Goal: Information Seeking & Learning: Learn about a topic

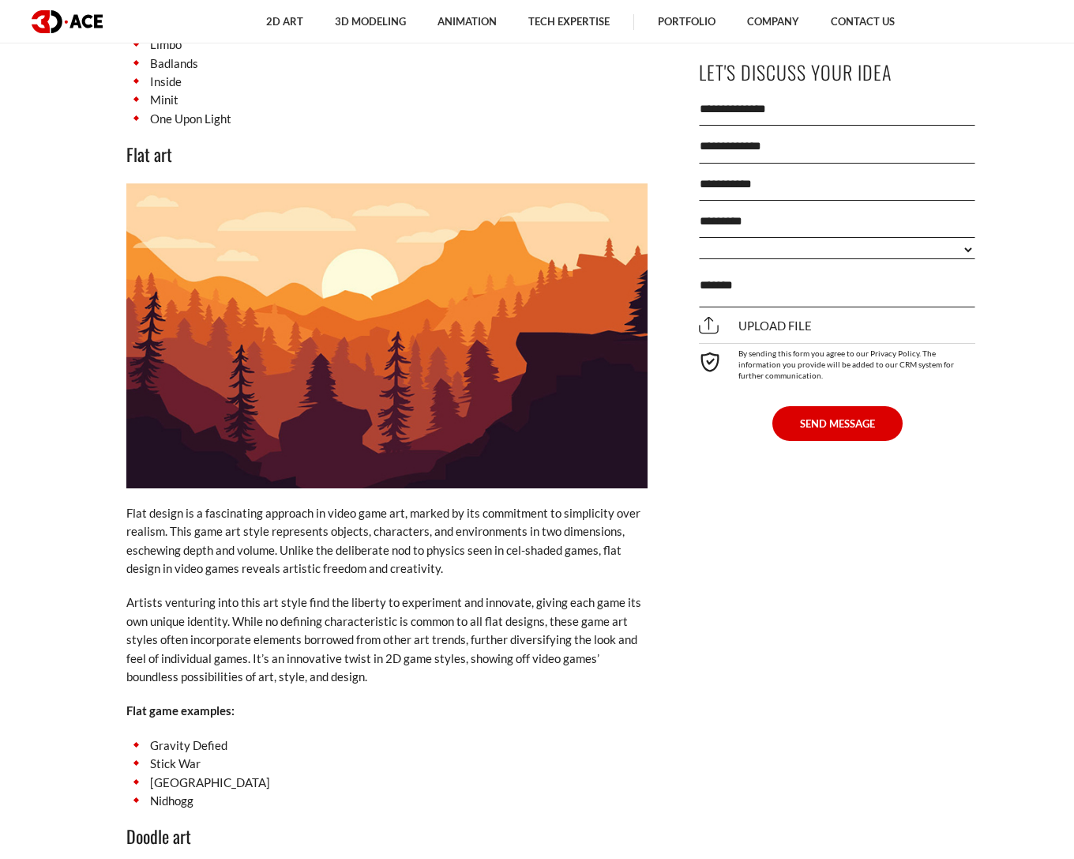
scroll to position [7233, 0]
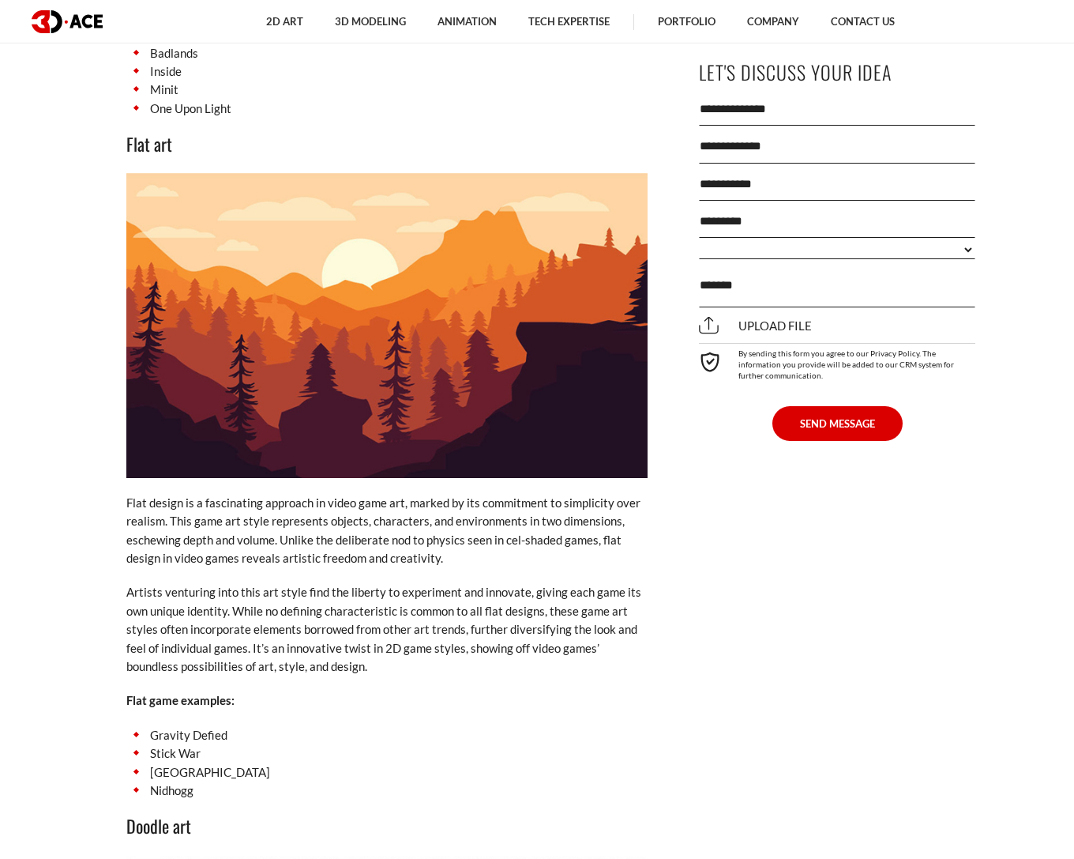
click at [178, 763] on li "[GEOGRAPHIC_DATA]" at bounding box center [386, 772] width 521 height 18
click at [169, 763] on li "[GEOGRAPHIC_DATA]" at bounding box center [386, 772] width 521 height 18
click at [158, 763] on li "[GEOGRAPHIC_DATA]" at bounding box center [386, 772] width 521 height 18
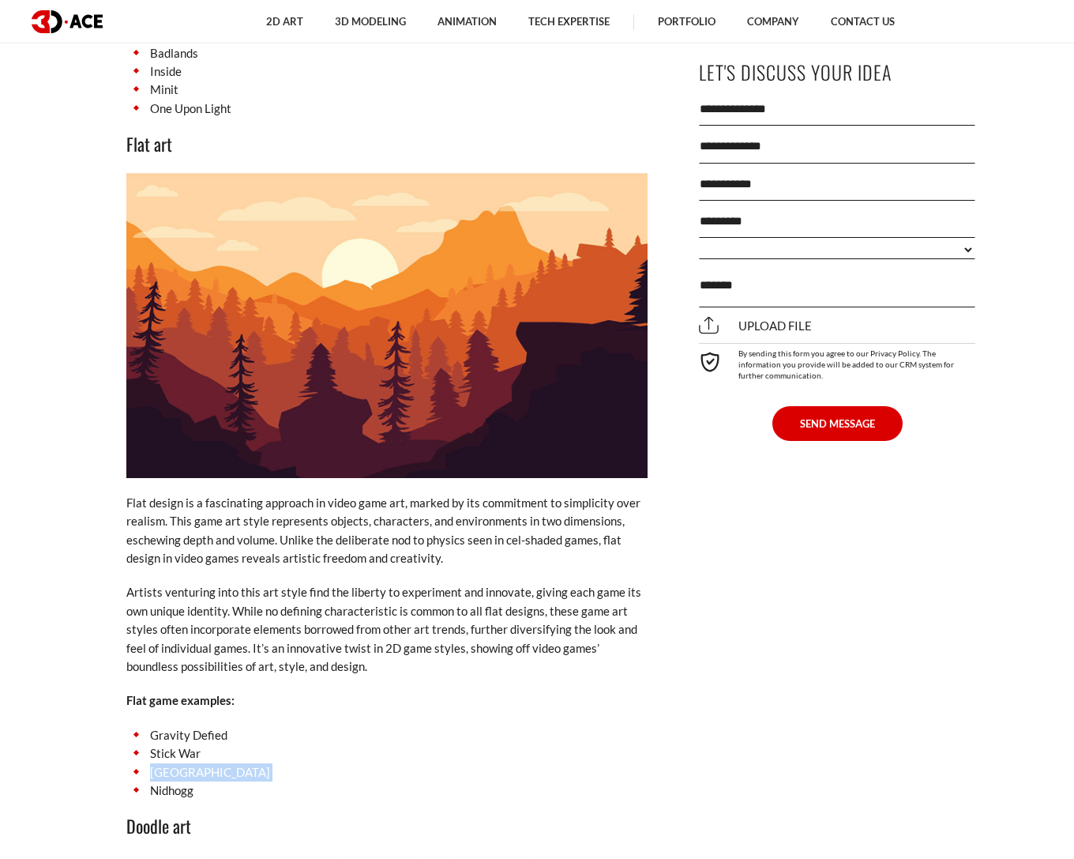
drag, startPoint x: 158, startPoint y: 676, endPoint x: 187, endPoint y: 673, distance: 29.4
click at [187, 763] on li "[GEOGRAPHIC_DATA]" at bounding box center [386, 772] width 521 height 18
click at [186, 763] on li "[GEOGRAPHIC_DATA]" at bounding box center [386, 772] width 521 height 18
click at [185, 763] on li "[GEOGRAPHIC_DATA]" at bounding box center [386, 772] width 521 height 18
click at [258, 744] on li "Stick War" at bounding box center [386, 753] width 521 height 18
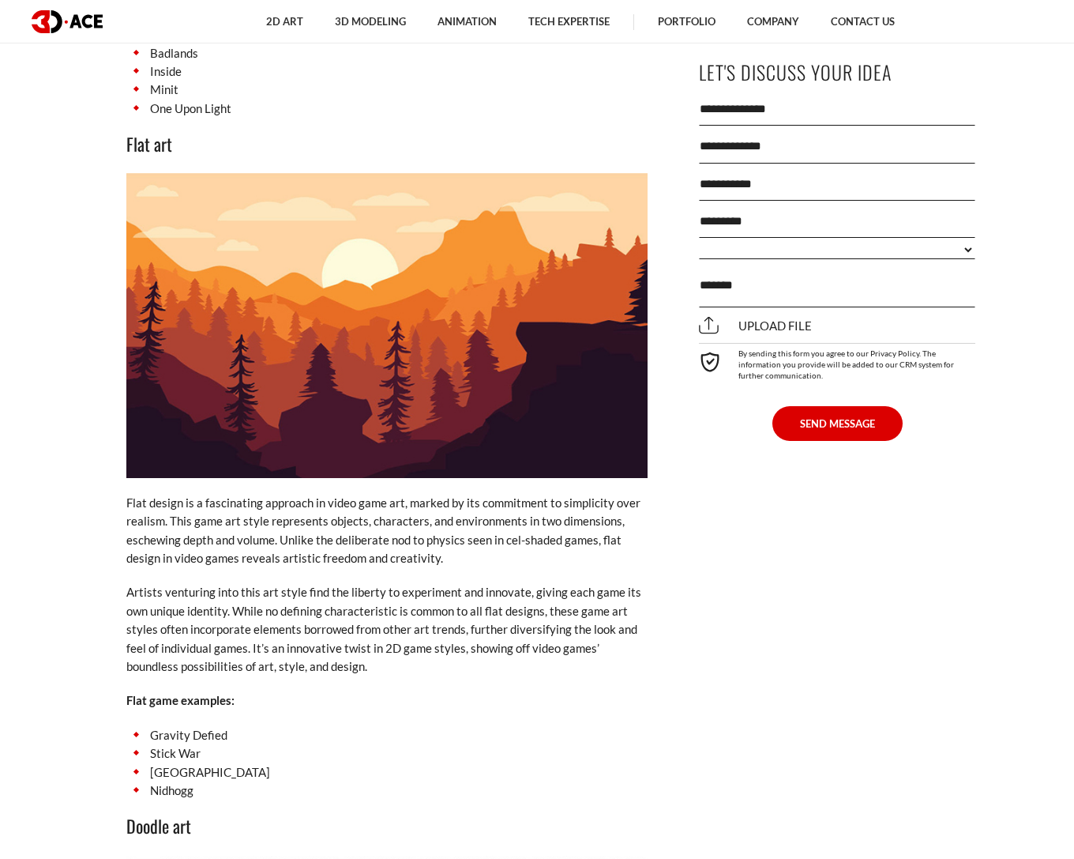
click at [211, 763] on li "[GEOGRAPHIC_DATA]" at bounding box center [386, 772] width 521 height 18
drag, startPoint x: 211, startPoint y: 671, endPoint x: 158, endPoint y: 671, distance: 52.9
click at [158, 763] on li "[GEOGRAPHIC_DATA]" at bounding box center [386, 772] width 521 height 18
copy li "[GEOGRAPHIC_DATA]"
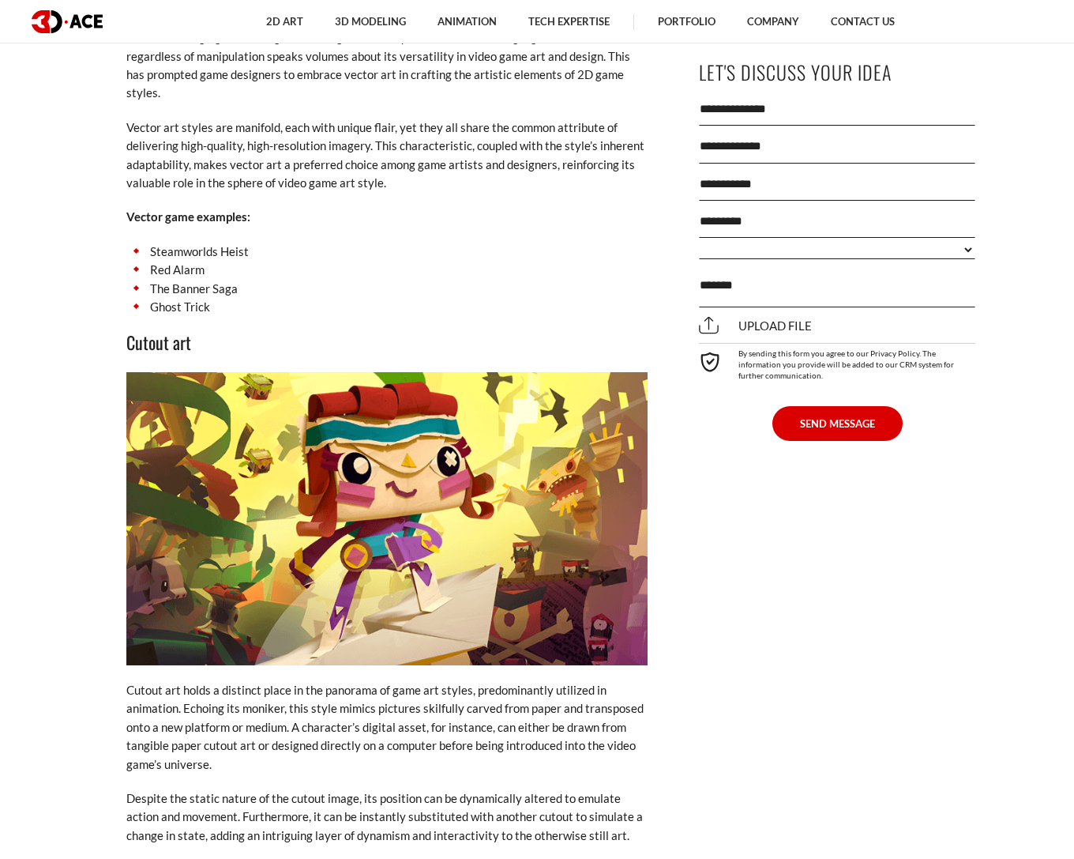
scroll to position [4215, 0]
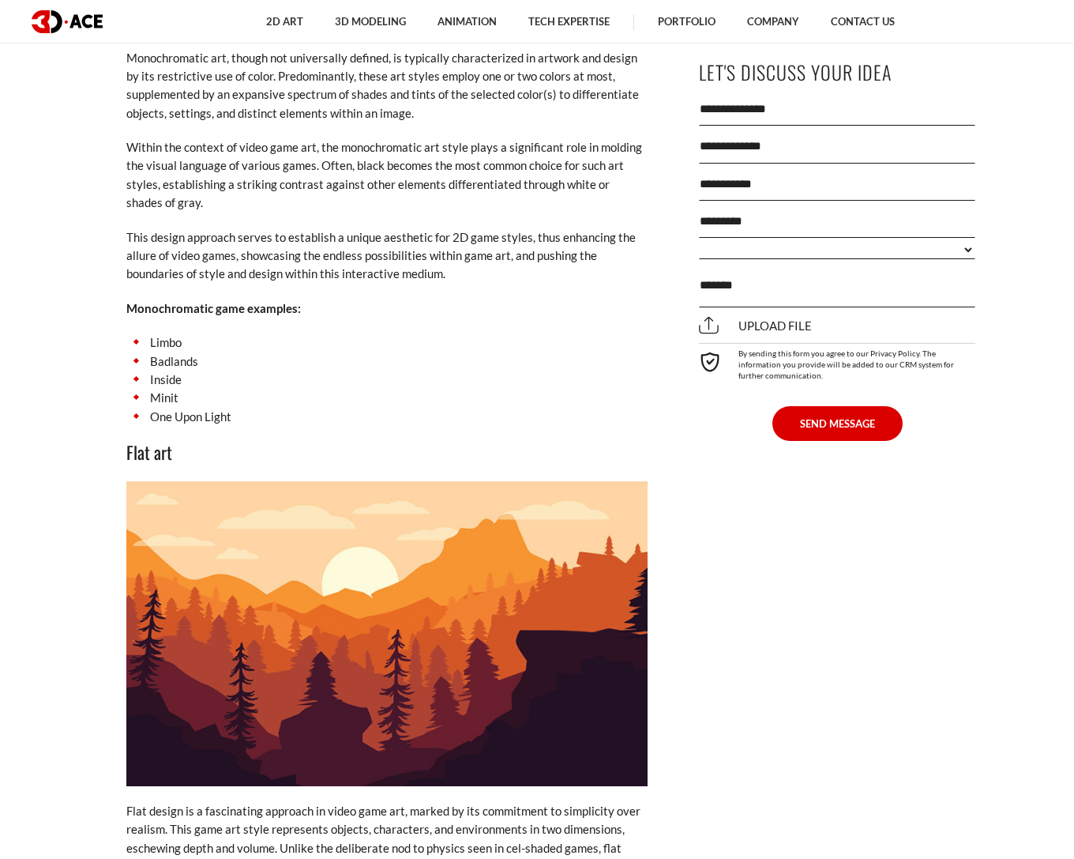
click at [352, 481] on img at bounding box center [386, 633] width 521 height 304
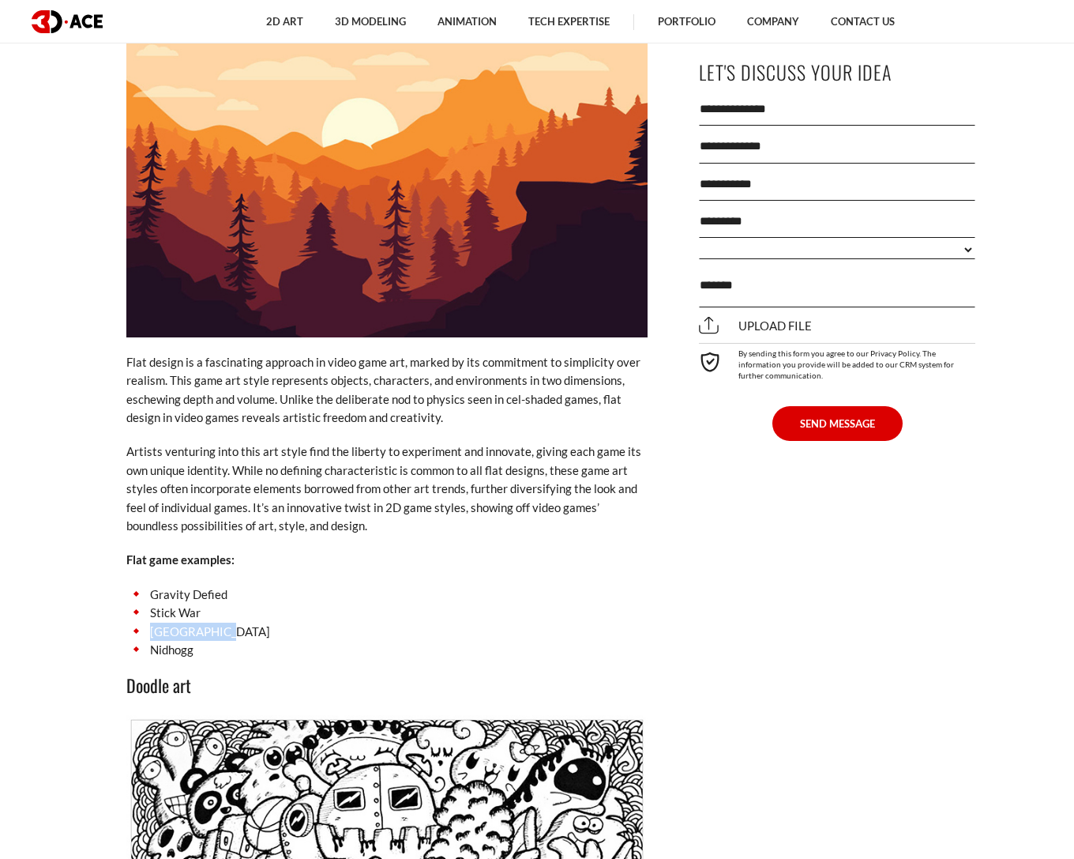
scroll to position [7182, 0]
